Goal: Check status: Check status

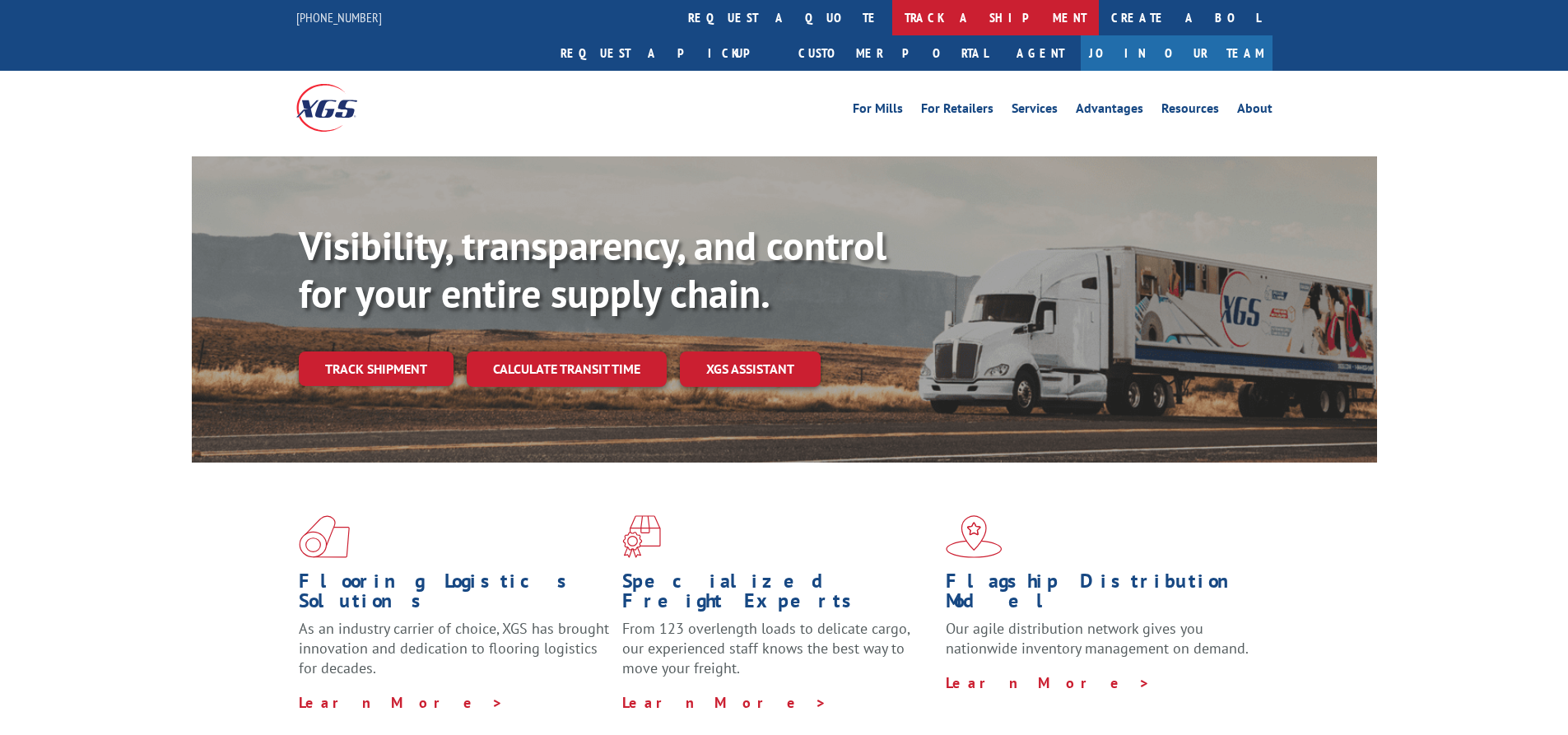
click at [892, 11] on link "track a shipment" at bounding box center [995, 18] width 207 height 36
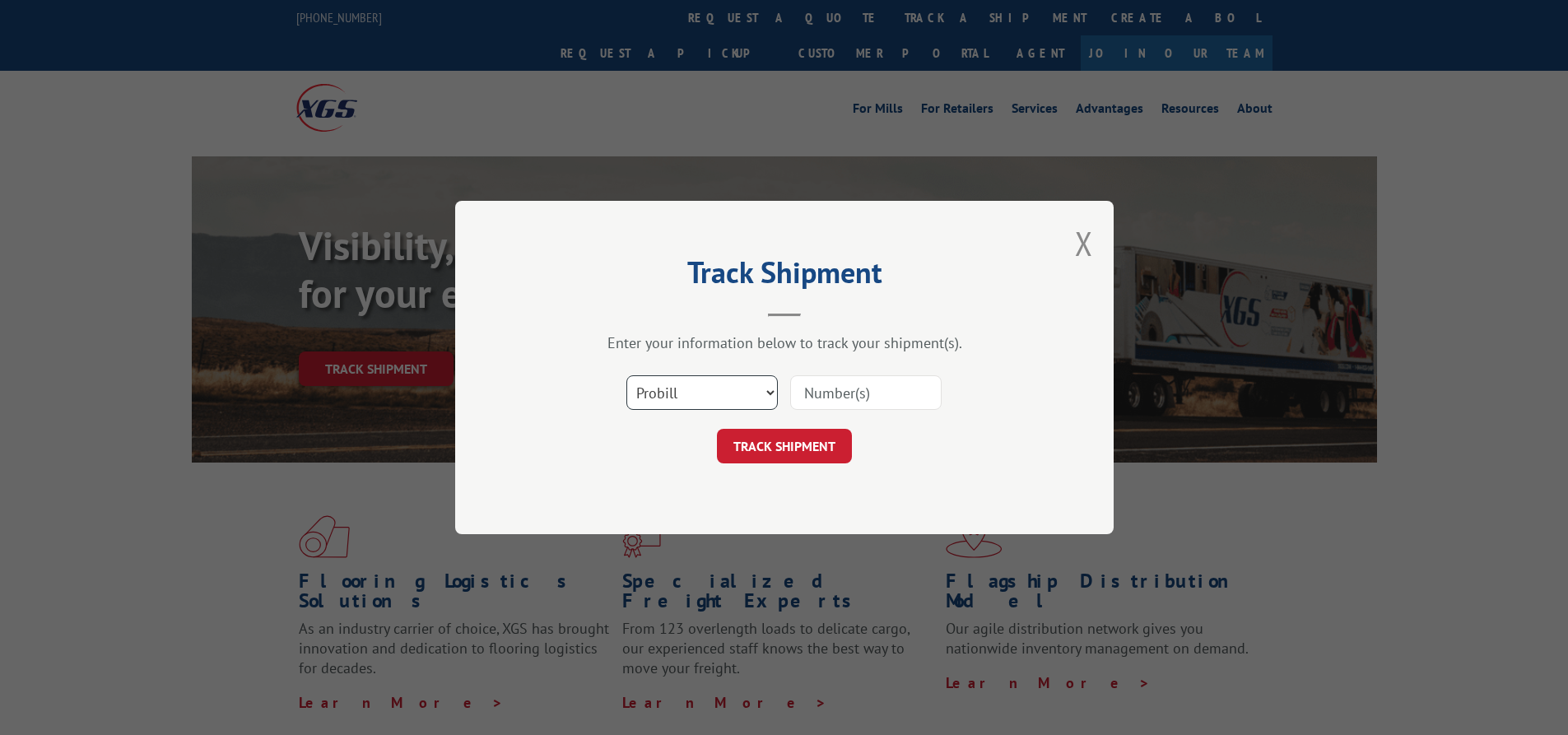
drag, startPoint x: 726, startPoint y: 395, endPoint x: 716, endPoint y: 407, distance: 15.6
click at [726, 395] on select "Select category... Probill BOL PO" at bounding box center [702, 392] width 152 height 35
select select "bol"
click at [627, 375] on select "Select category... Probill BOL PO" at bounding box center [702, 392] width 152 height 35
click at [830, 396] on input at bounding box center [866, 392] width 152 height 35
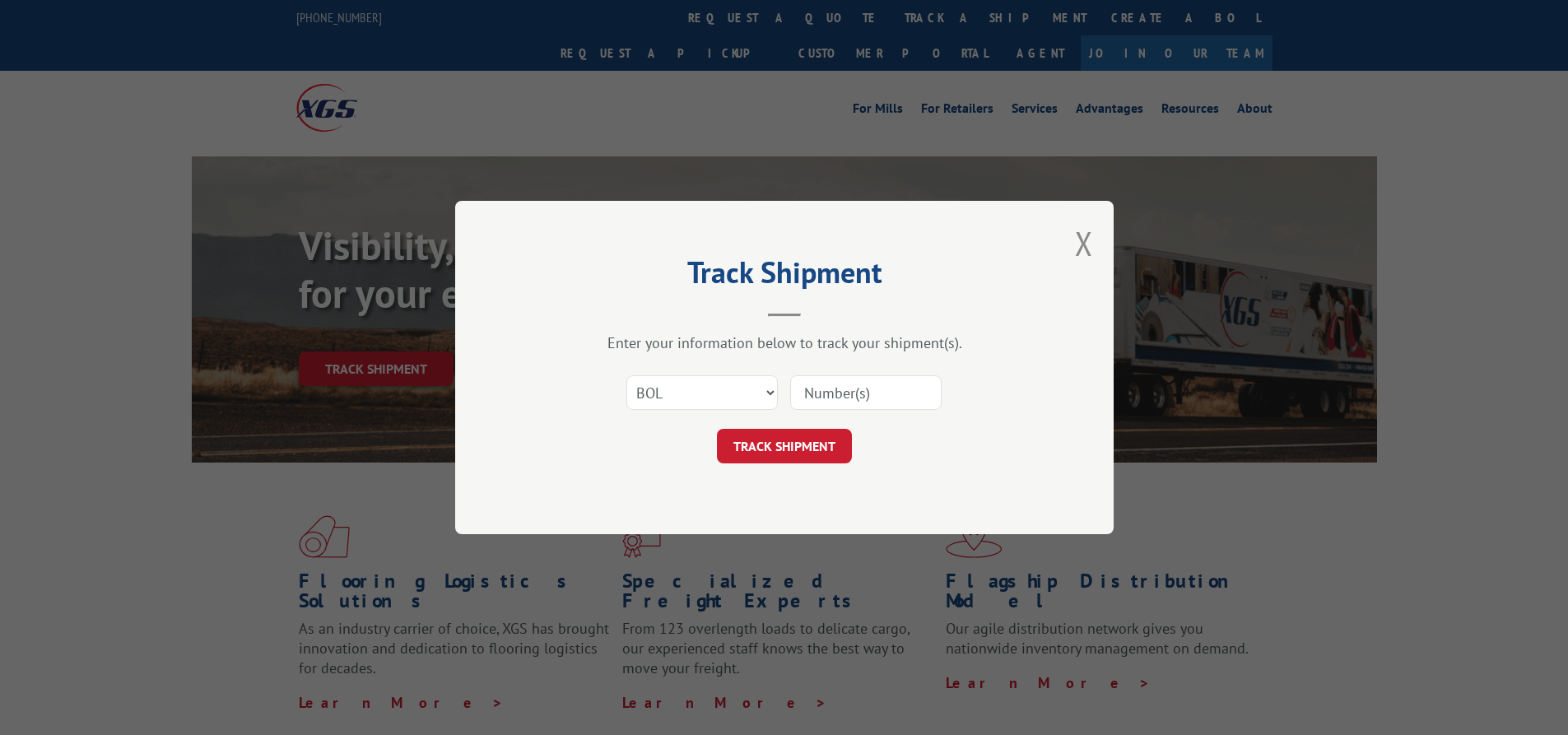
paste input "2842414"
type input "2842414"
click at [803, 456] on button "TRACK SHIPMENT" at bounding box center [784, 445] width 135 height 35
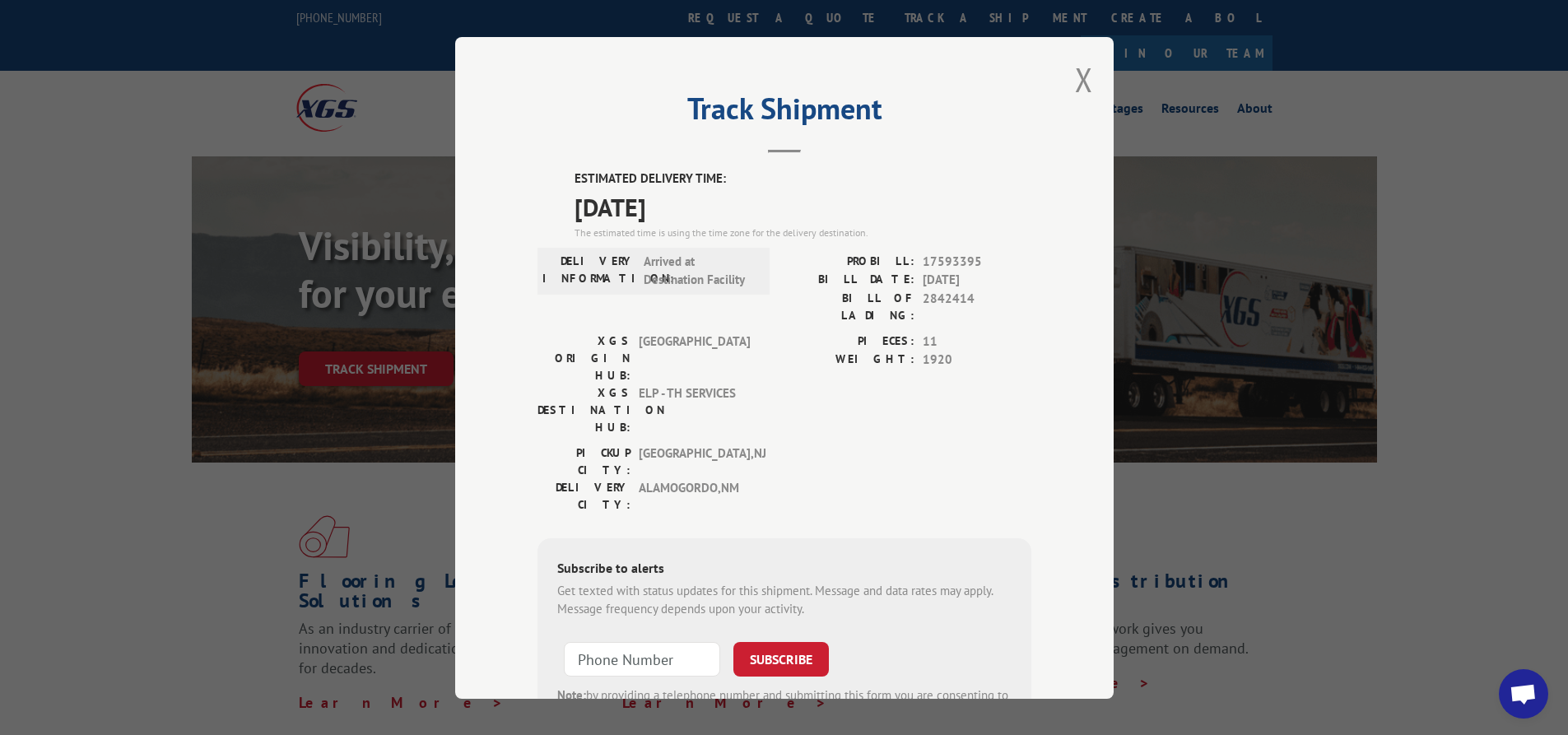
drag, startPoint x: 1083, startPoint y: 73, endPoint x: 1017, endPoint y: 65, distance: 66.5
click at [1083, 73] on button "Close modal" at bounding box center [1083, 80] width 18 height 44
